Goal: Task Accomplishment & Management: Manage account settings

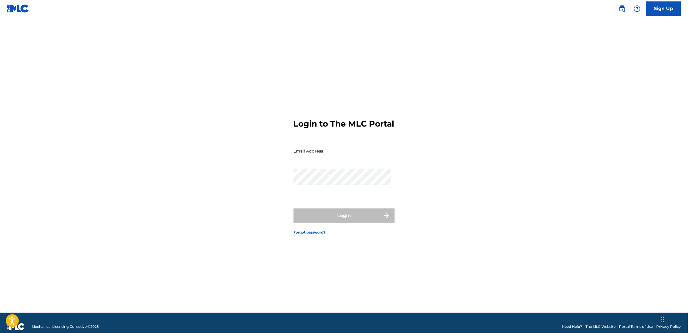
type input "[EMAIL_ADDRESS][DOMAIN_NAME]"
drag, startPoint x: 331, startPoint y: 200, endPoint x: 335, endPoint y: 214, distance: 15.0
click at [331, 201] on form "Login to The MLC Portal Email Address [EMAIL_ADDRESS][DOMAIN_NAME] Password Log…" at bounding box center [344, 172] width 101 height 281
click at [335, 217] on button "Login" at bounding box center [344, 216] width 101 height 14
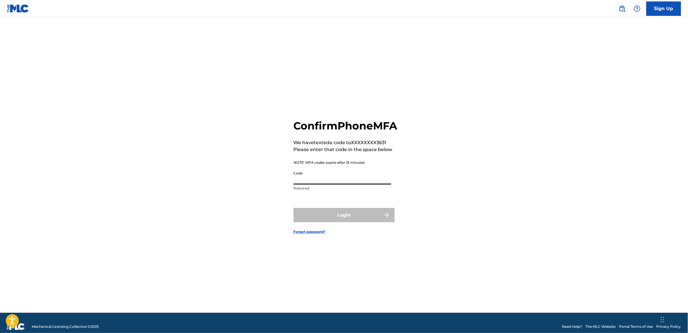
click at [305, 185] on input "Code" at bounding box center [343, 176] width 98 height 16
click at [303, 185] on input "Code" at bounding box center [343, 176] width 98 height 16
type input "205717"
click at [359, 223] on button "Login" at bounding box center [344, 215] width 101 height 14
